Goal: Navigation & Orientation: Find specific page/section

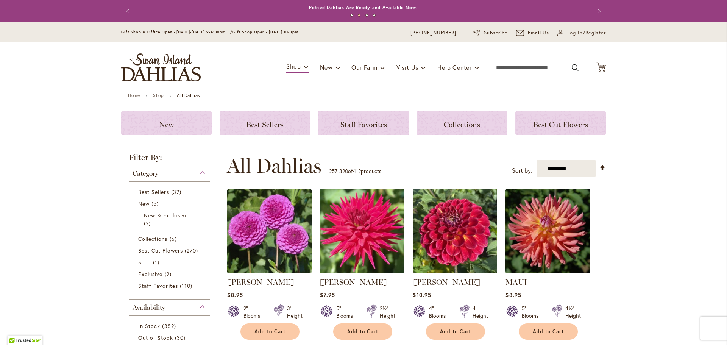
scroll to position [2472, 0]
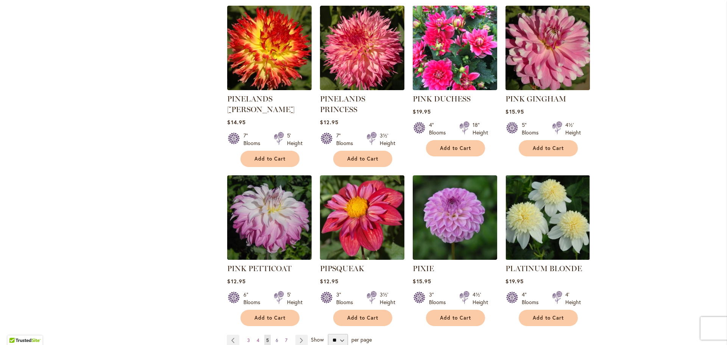
click at [277, 337] on span "6" at bounding box center [277, 340] width 3 height 6
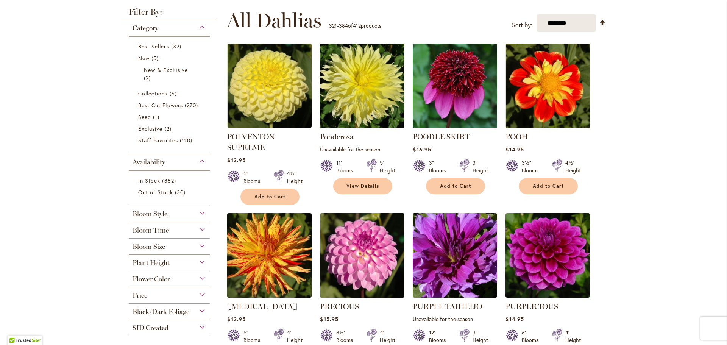
scroll to position [160, 0]
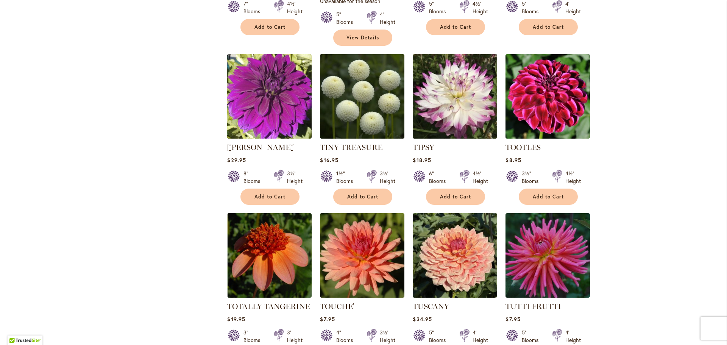
scroll to position [2431, 0]
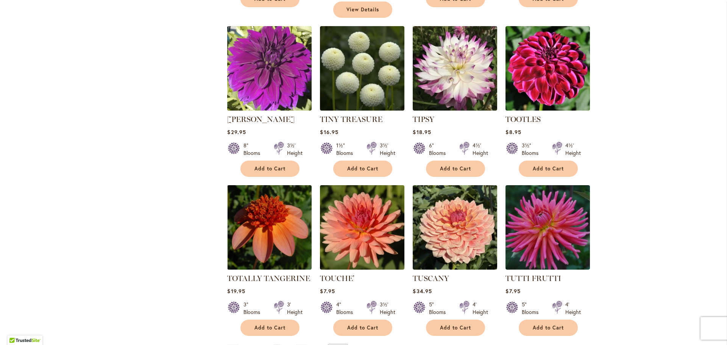
click at [287, 344] on span "7" at bounding box center [286, 350] width 2 height 6
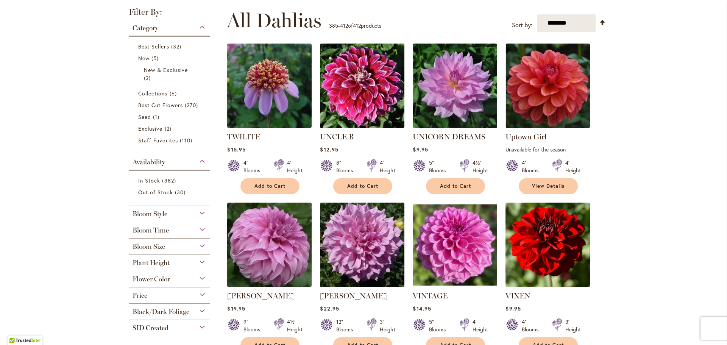
scroll to position [160, 0]
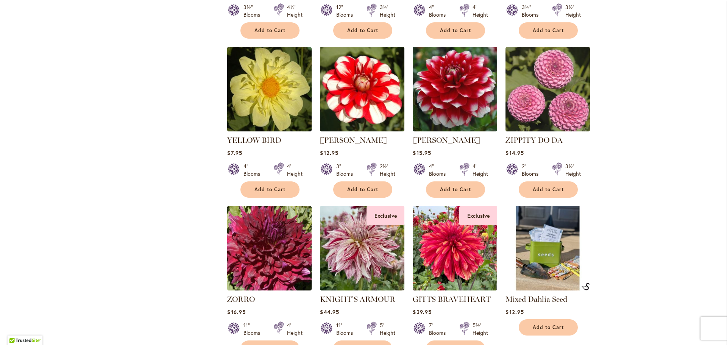
scroll to position [977, 0]
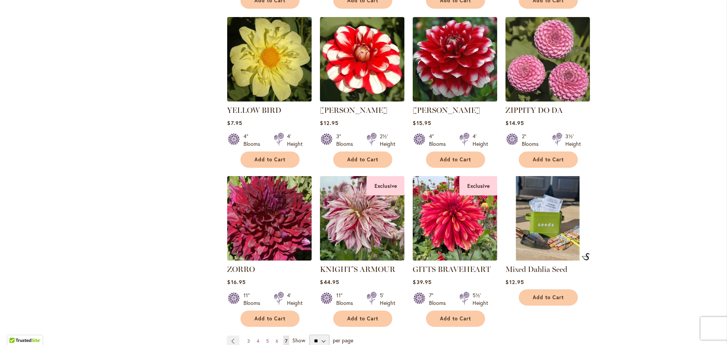
click at [248, 338] on span "3" at bounding box center [248, 341] width 3 height 6
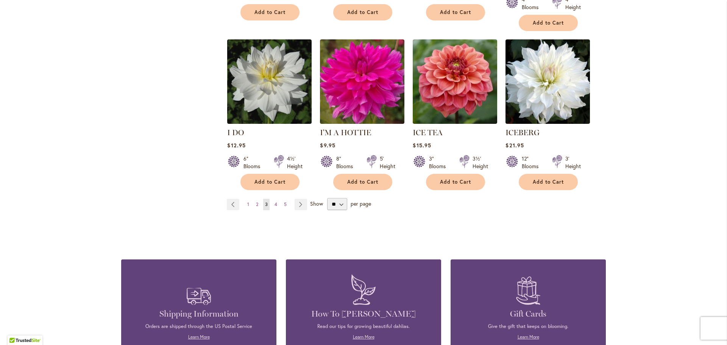
scroll to position [2725, 0]
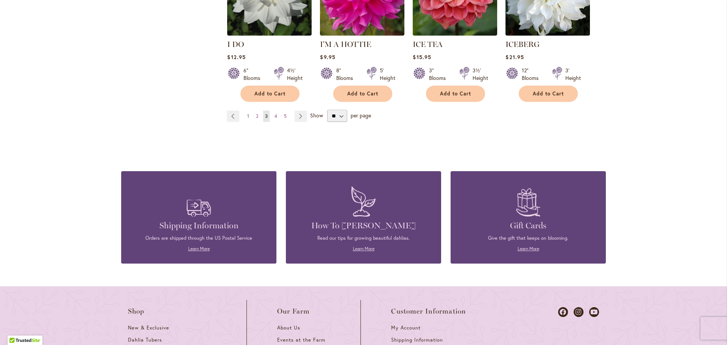
click at [249, 113] on span "1" at bounding box center [248, 116] width 2 height 6
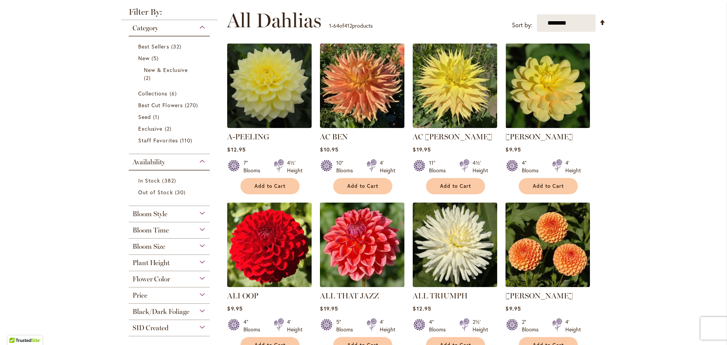
scroll to position [160, 0]
